Goal: Find contact information

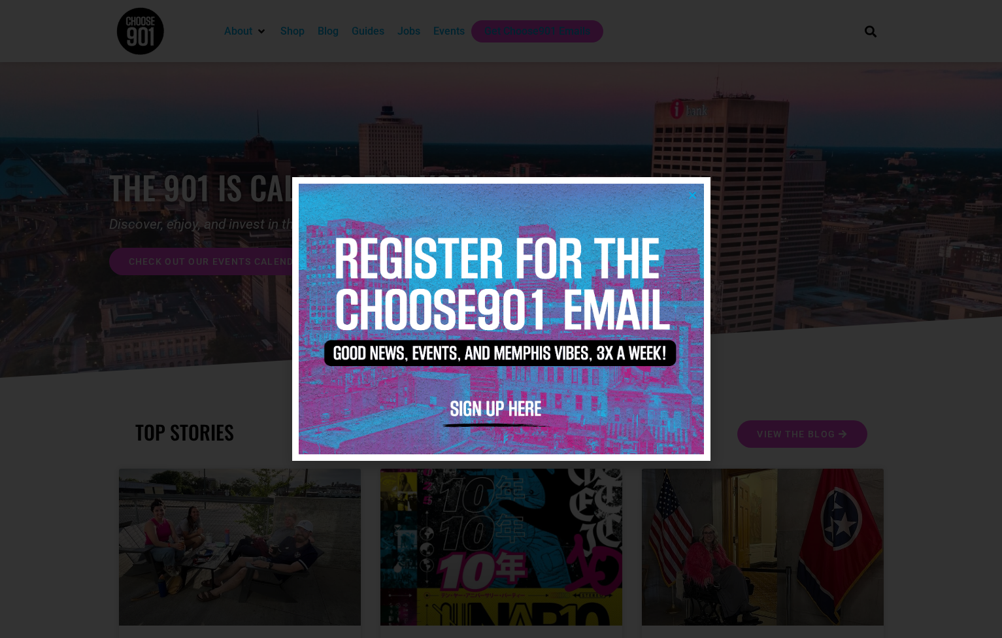
click at [814, 286] on div at bounding box center [501, 319] width 1002 height 638
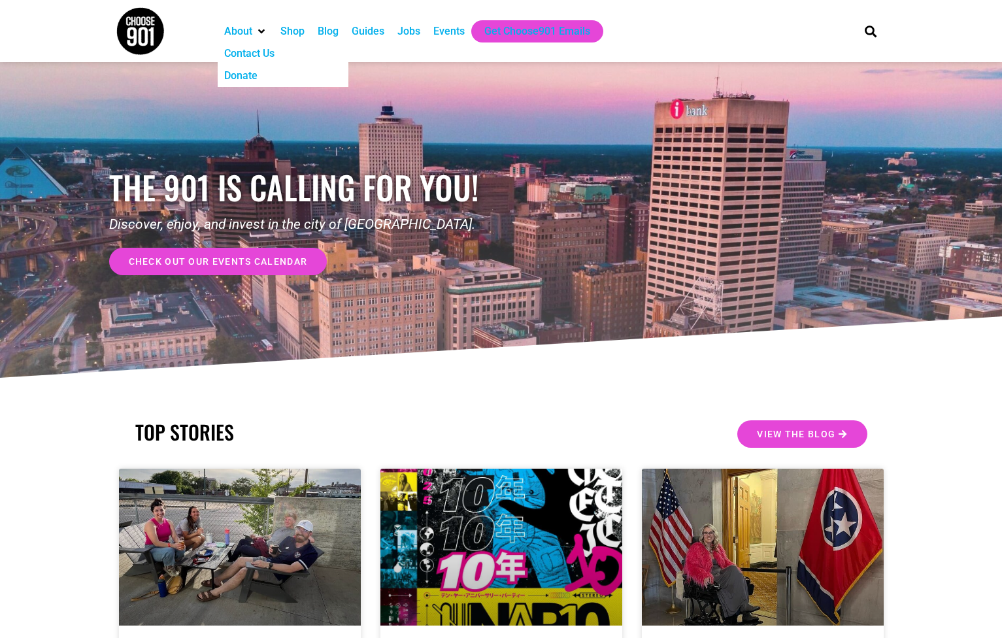
click at [254, 54] on div "Contact Us" at bounding box center [249, 54] width 50 height 16
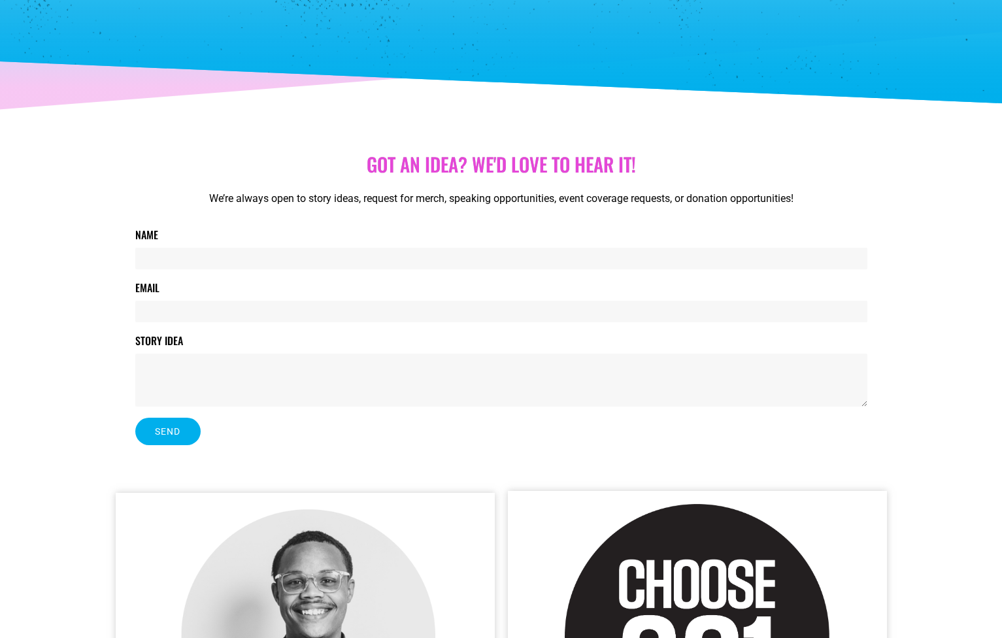
scroll to position [80, 0]
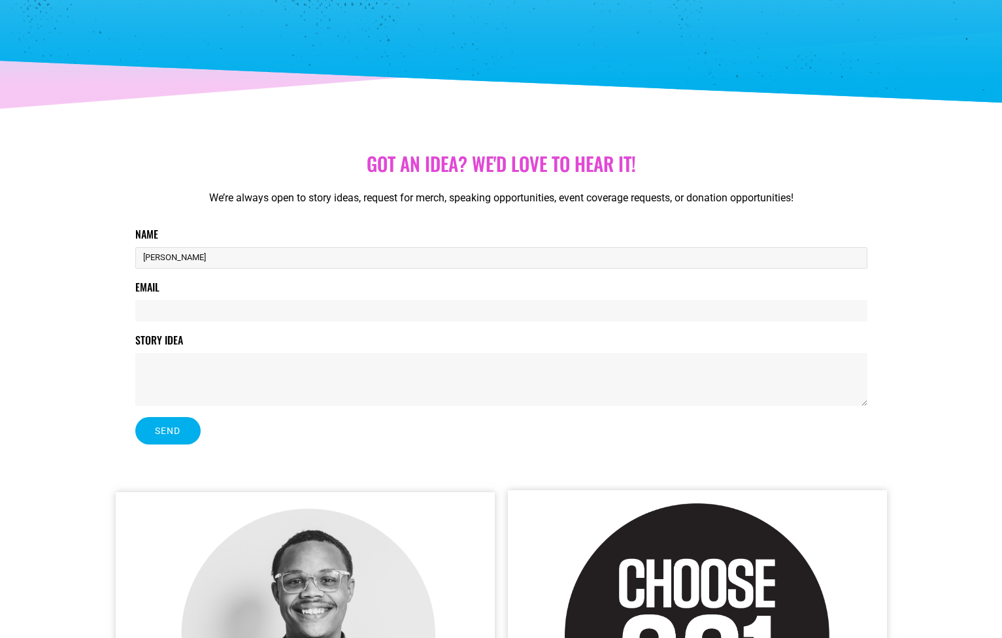
type input "Dawson Hull"
type input "dhull"
type input "dhull@germantownbaptist.org"
paste textarea "My name is Dawson Hull and I am a pianist and music director at Germantown Bapt…"
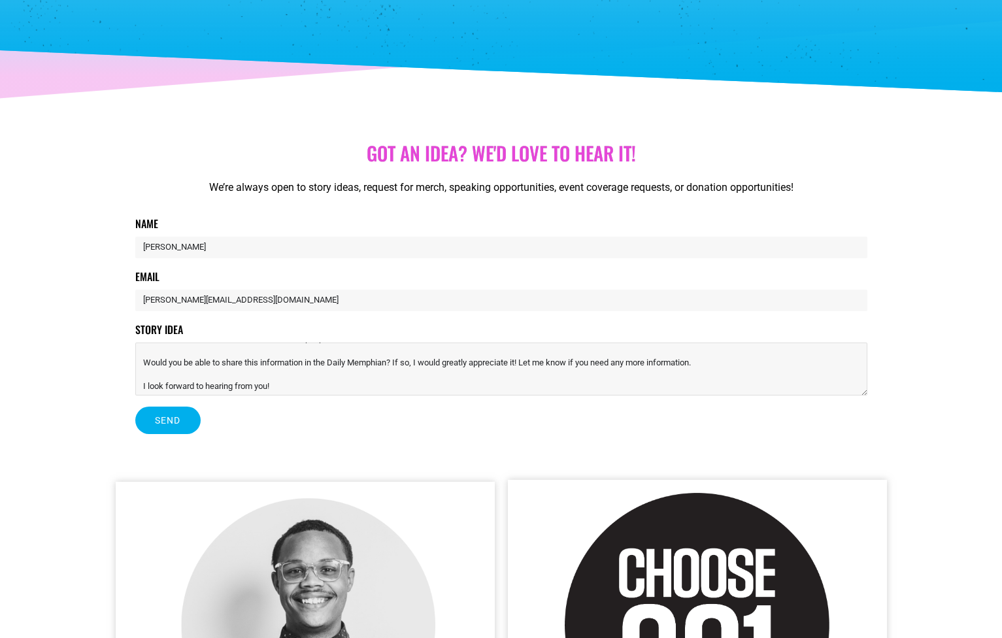
scroll to position [46, 0]
click at [382, 361] on textarea "My name is Dawson Hull and I am a pianist and music director at Germantown Bapt…" at bounding box center [501, 369] width 732 height 53
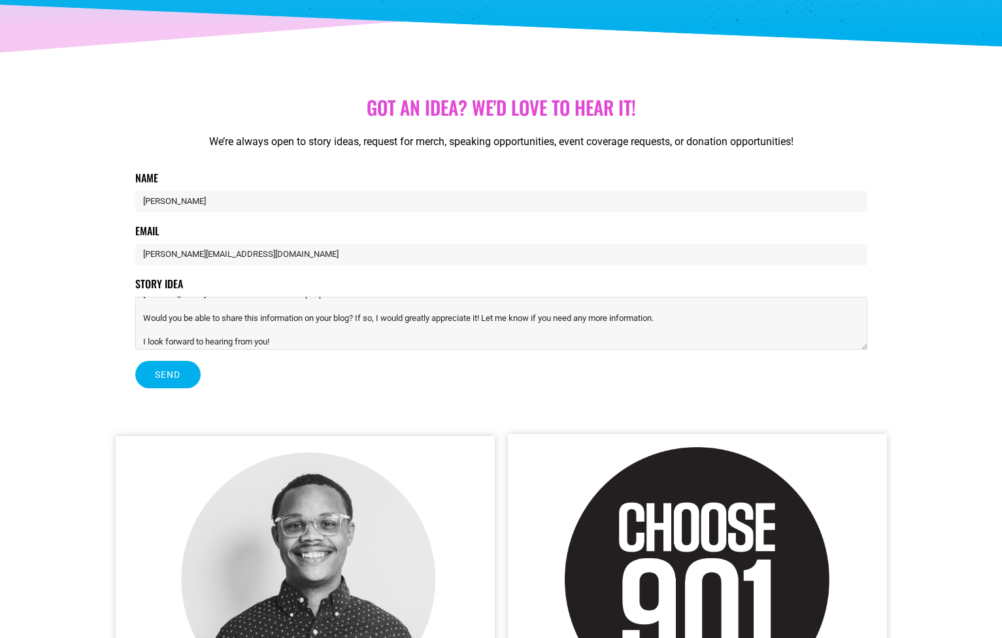
scroll to position [139, 0]
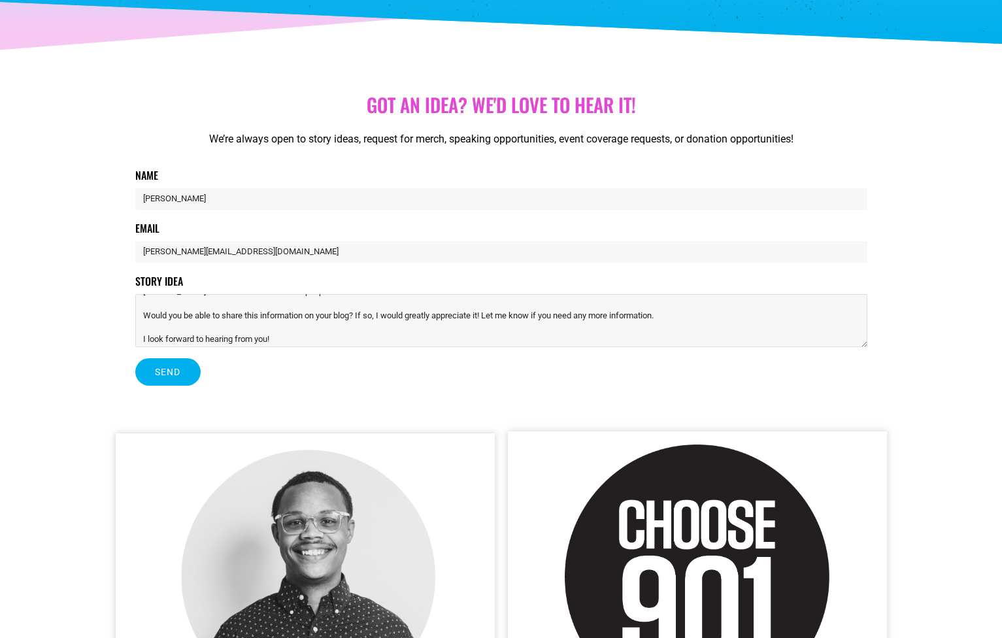
type textarea "My name is Dawson Hull and I am a pianist and music director at Germantown Bapt…"
click at [179, 365] on button "Send" at bounding box center [167, 371] width 65 height 27
